Goal: Task Accomplishment & Management: Use online tool/utility

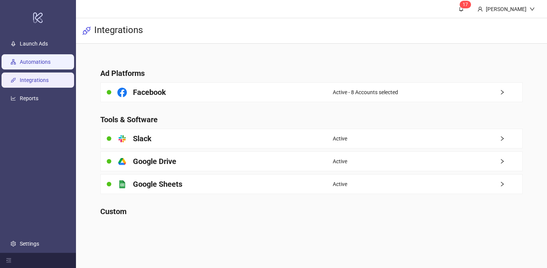
click at [51, 60] on link "Automations" at bounding box center [35, 62] width 31 height 6
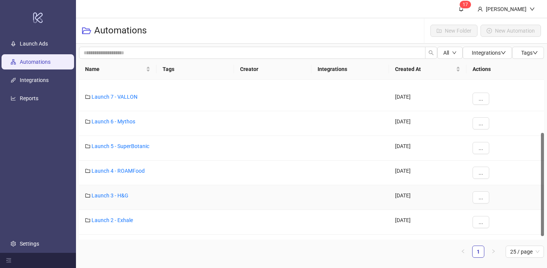
scroll to position [82, 0]
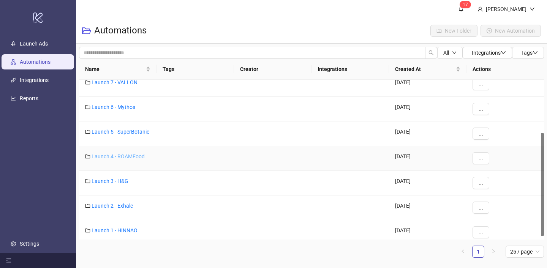
click at [128, 158] on link "Launch 4 - ROAMFood" at bounding box center [118, 157] width 53 height 6
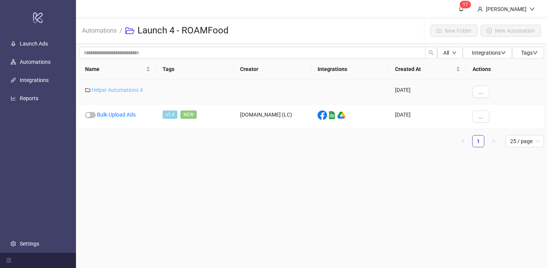
click at [128, 91] on link "Helper Automations 4" at bounding box center [117, 90] width 51 height 6
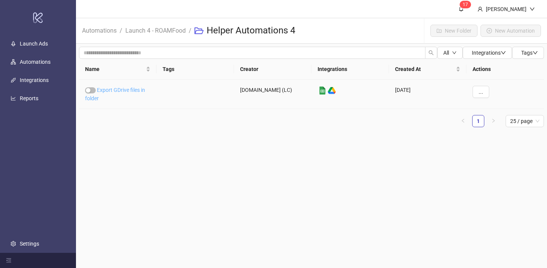
click at [128, 91] on link "Export GDrive files in folder" at bounding box center [115, 94] width 60 height 14
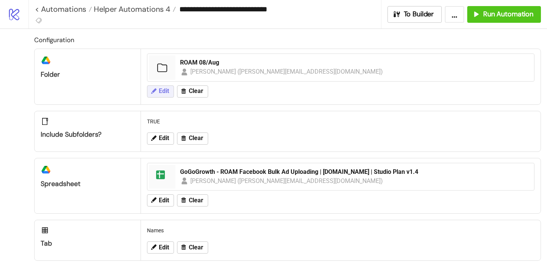
click at [160, 89] on span "Edit" at bounding box center [164, 91] width 10 height 7
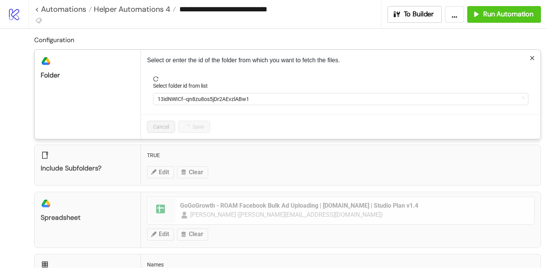
click at [187, 88] on label "Select folder id from list" at bounding box center [183, 86] width 60 height 8
click at [187, 93] on input "Select folder id from list" at bounding box center [338, 98] width 360 height 11
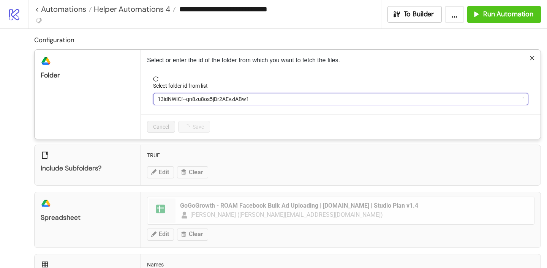
click at [181, 97] on span "13idNWICf--qn8zu8os5jDr2AEvzlABw1" at bounding box center [341, 98] width 366 height 11
click at [181, 97] on span "ROAM 08/Aug" at bounding box center [341, 98] width 366 height 11
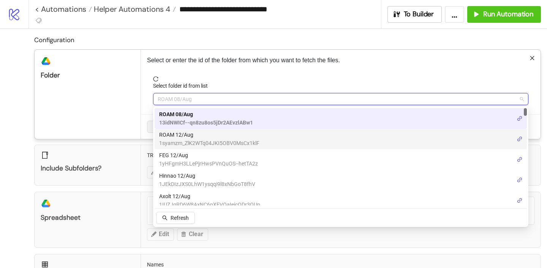
click at [185, 136] on span "ROAM 12/Aug" at bounding box center [209, 135] width 100 height 8
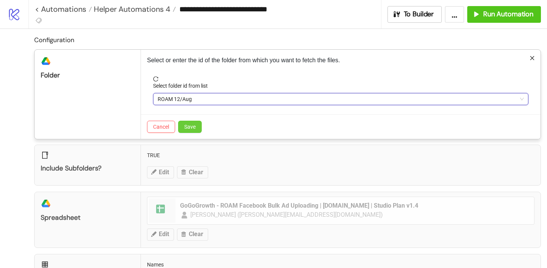
click at [194, 131] on button "Save" at bounding box center [190, 127] width 24 height 12
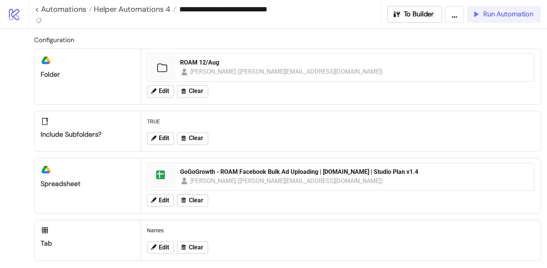
click at [486, 14] on span "Run Automation" at bounding box center [508, 14] width 50 height 9
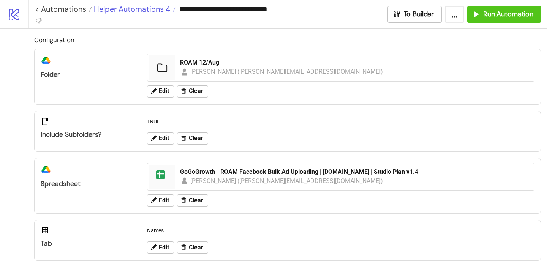
click at [135, 11] on span "Helper Automations 4" at bounding box center [131, 9] width 78 height 10
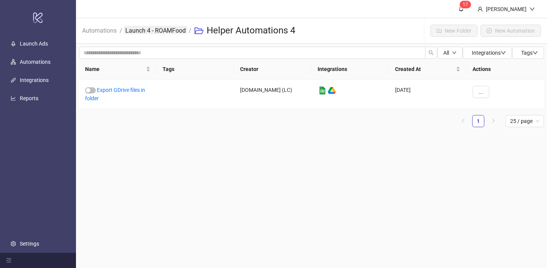
click at [138, 29] on link "Launch 4 - ROAMFood" at bounding box center [155, 30] width 63 height 8
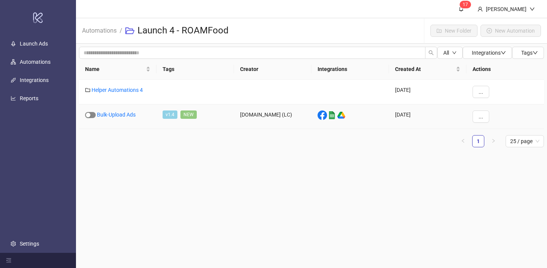
click at [91, 113] on span "button" at bounding box center [90, 115] width 11 height 6
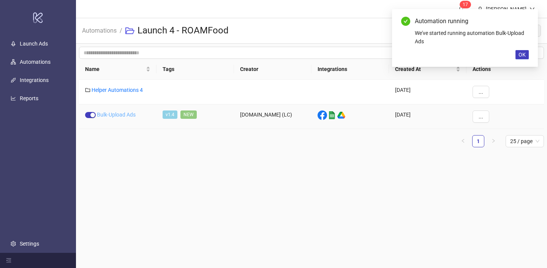
click at [117, 114] on link "Bulk-Upload Ads" at bounding box center [116, 115] width 39 height 6
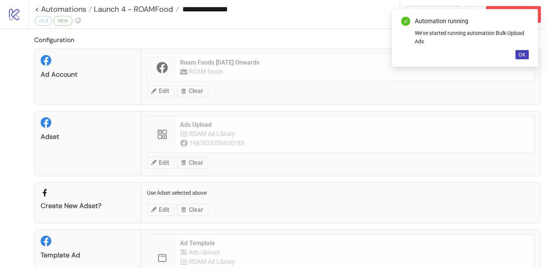
click at [515, 53] on div "Automation running We've started running automation Bulk-Upload Ads OK" at bounding box center [465, 38] width 146 height 58
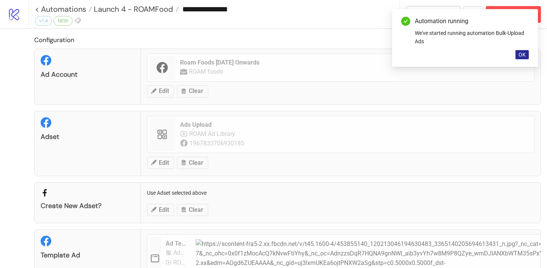
click at [518, 55] on button "OK" at bounding box center [522, 54] width 13 height 9
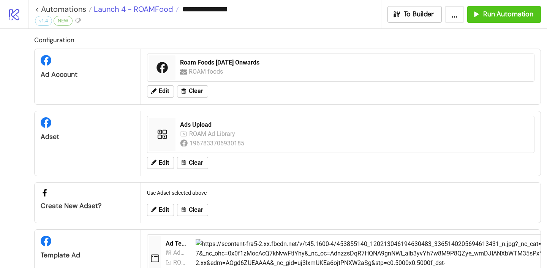
click at [113, 11] on span "Launch 4 - ROAMFood" at bounding box center [132, 9] width 81 height 10
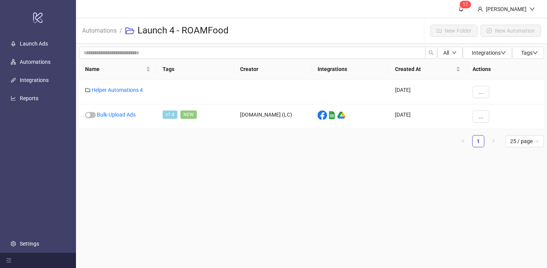
click at [108, 35] on span "Automations" at bounding box center [99, 31] width 35 height 10
click at [105, 33] on link "Automations" at bounding box center [100, 30] width 38 height 8
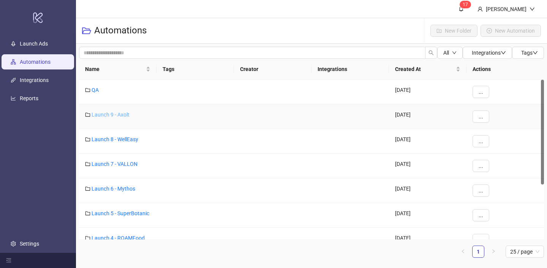
click at [117, 114] on link "Launch 9 - Axolt" at bounding box center [111, 115] width 38 height 6
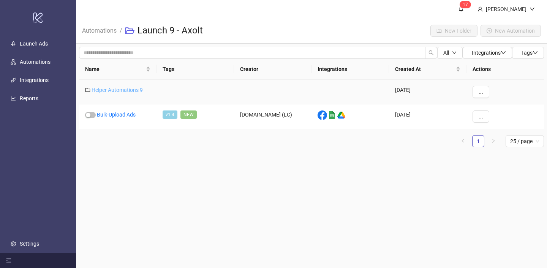
click at [139, 90] on link "Helper Automations 9" at bounding box center [117, 90] width 51 height 6
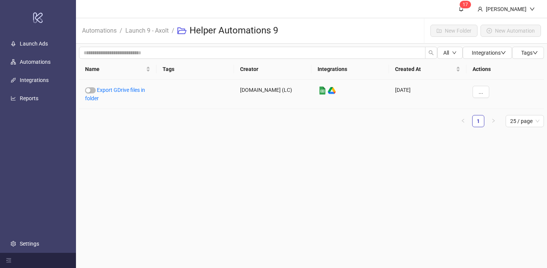
click at [139, 90] on link "Export GDrive files in folder" at bounding box center [115, 94] width 60 height 14
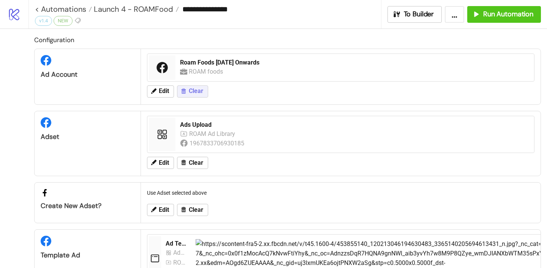
type input "**********"
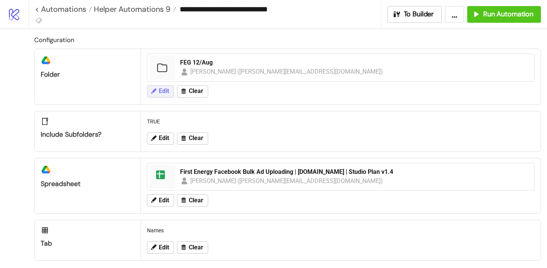
click at [165, 91] on span "Edit" at bounding box center [164, 91] width 10 height 7
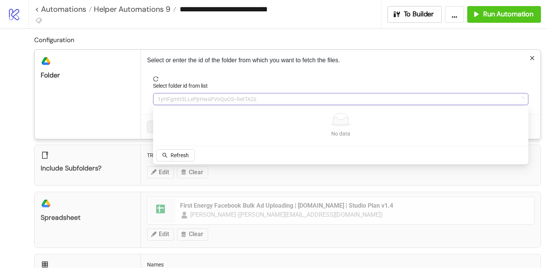
click at [194, 99] on span "1yHFgmH3LLePjrHwsPVnQuOS--hetTA2z" at bounding box center [341, 98] width 366 height 11
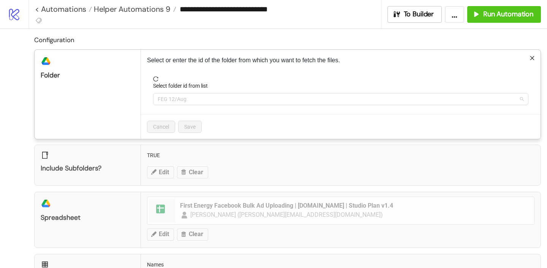
click at [194, 103] on span "FEG 12/Aug" at bounding box center [341, 98] width 366 height 11
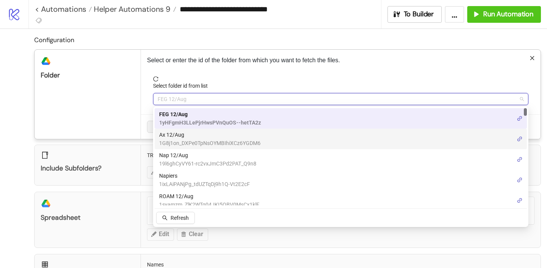
click at [176, 138] on span "Ax 12/Aug" at bounding box center [209, 135] width 101 height 8
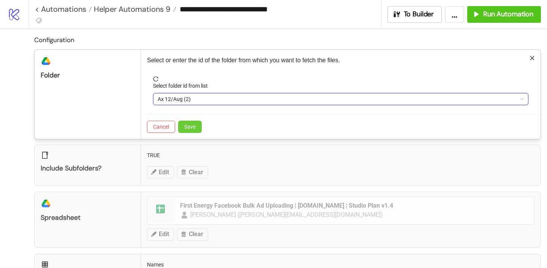
click at [191, 130] on button "Save" at bounding box center [190, 127] width 24 height 12
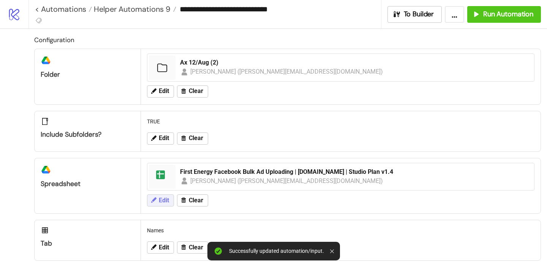
click at [164, 201] on span "Edit" at bounding box center [164, 200] width 10 height 7
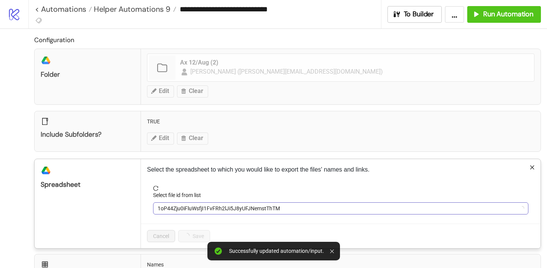
click at [202, 211] on span "1oP44Zju0iFluWsfjI1FvFRh2lJi5J8yUFJNemstThTM" at bounding box center [341, 208] width 366 height 11
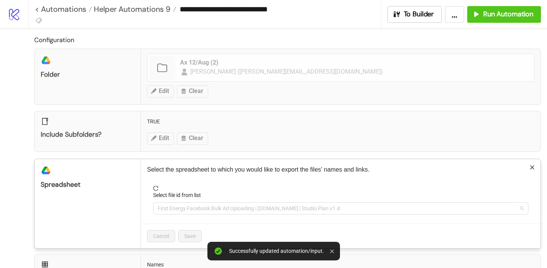
click at [202, 211] on span "First Energy Facebook Bulk Ad Uploading | Kitchn.io | Studio Plan v1.4" at bounding box center [341, 208] width 366 height 11
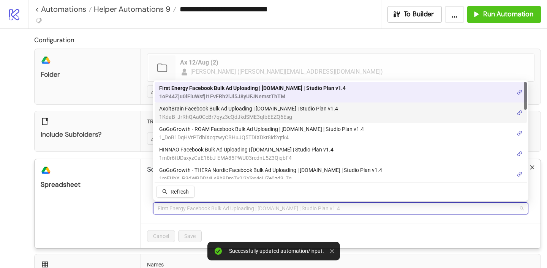
click at [188, 112] on span "AxoltBrain Facebook Bulk Ad Uploading | Kitchn.io | Studio Plan v1.4" at bounding box center [248, 109] width 179 height 8
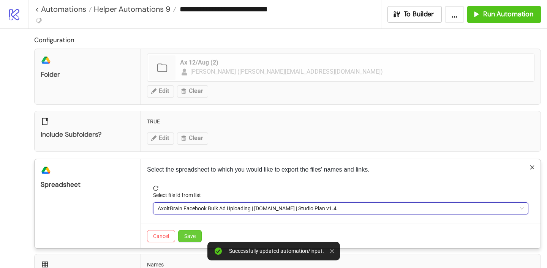
click at [189, 238] on span "Save" at bounding box center [189, 236] width 11 height 6
